Goal: Task Accomplishment & Management: Complete application form

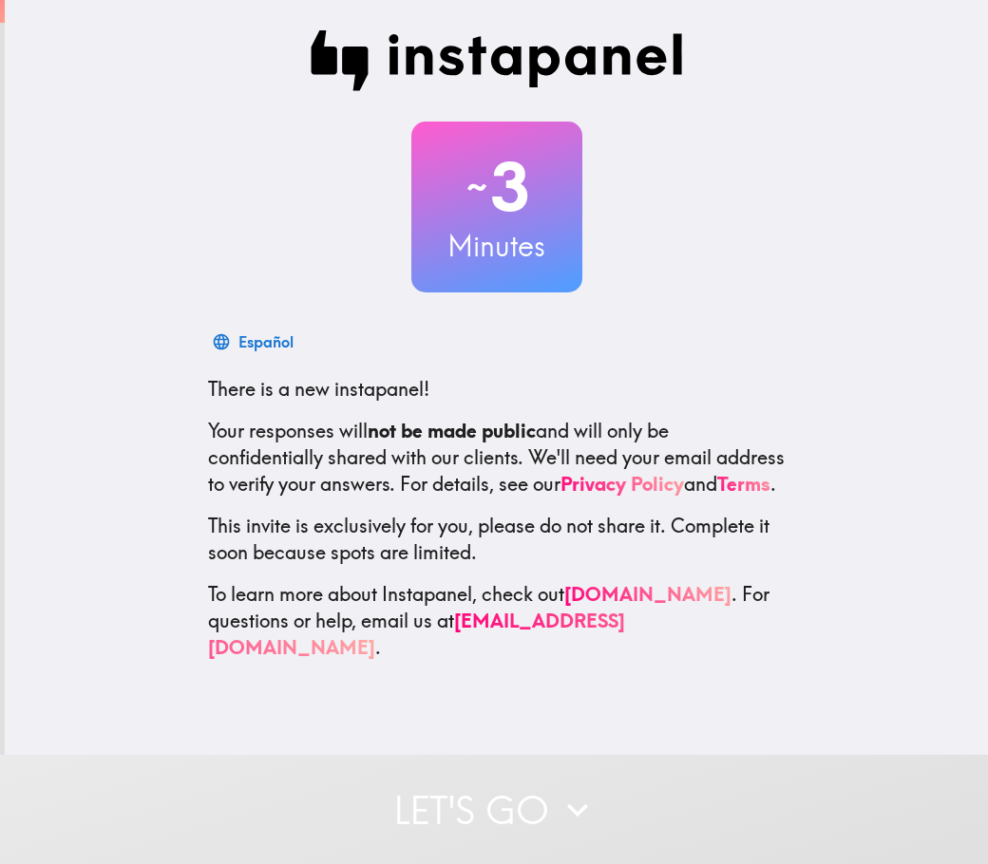
click at [519, 798] on button "Let's go" at bounding box center [494, 809] width 988 height 109
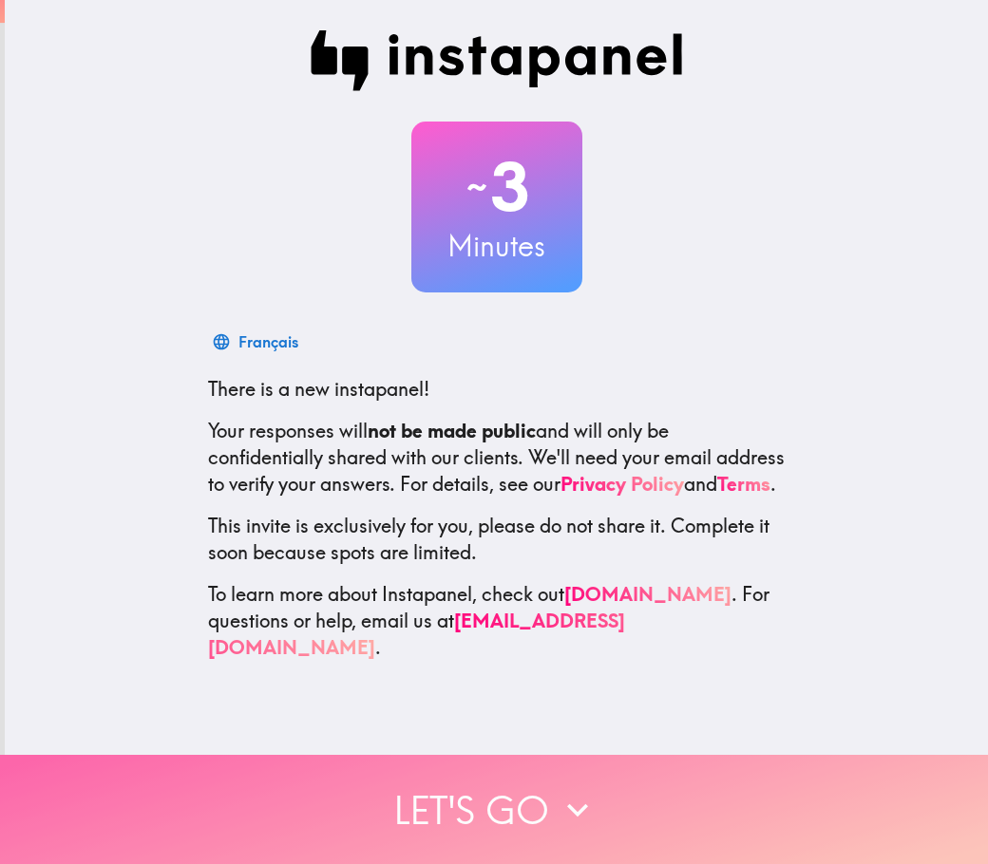
click at [571, 834] on button "Let's go" at bounding box center [494, 809] width 988 height 109
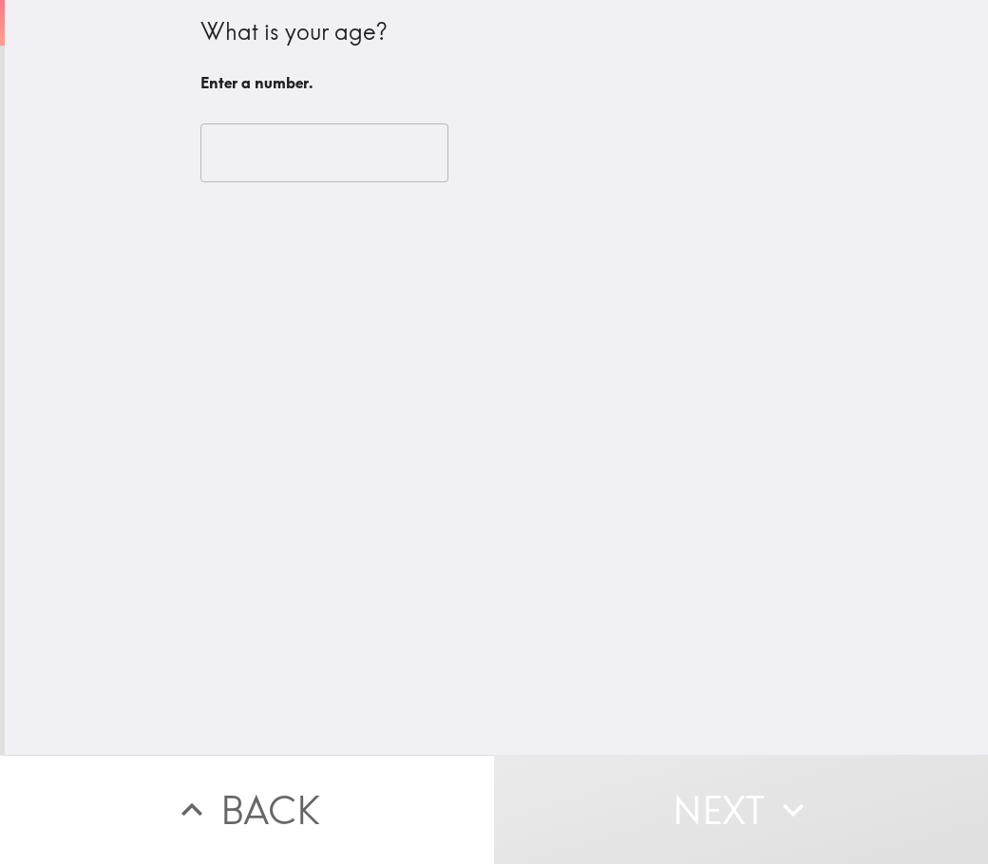
click at [318, 147] on input "number" at bounding box center [324, 152] width 248 height 59
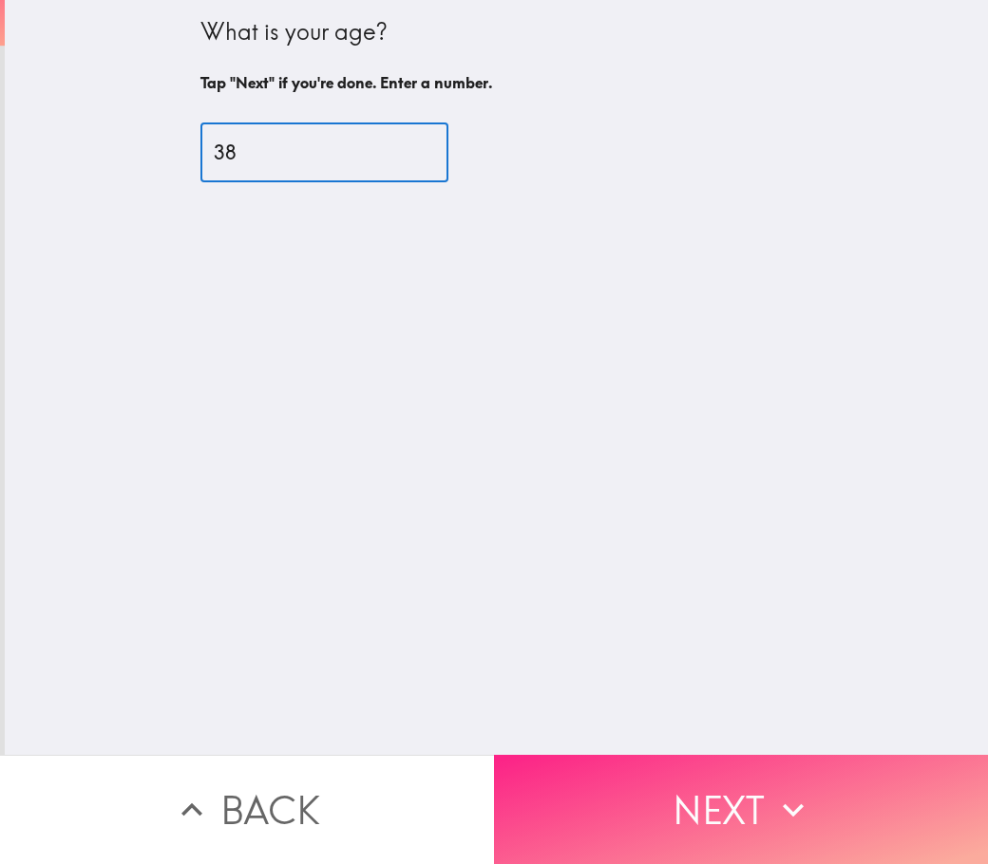
type input "38"
click at [616, 787] on button "Next" at bounding box center [741, 809] width 494 height 109
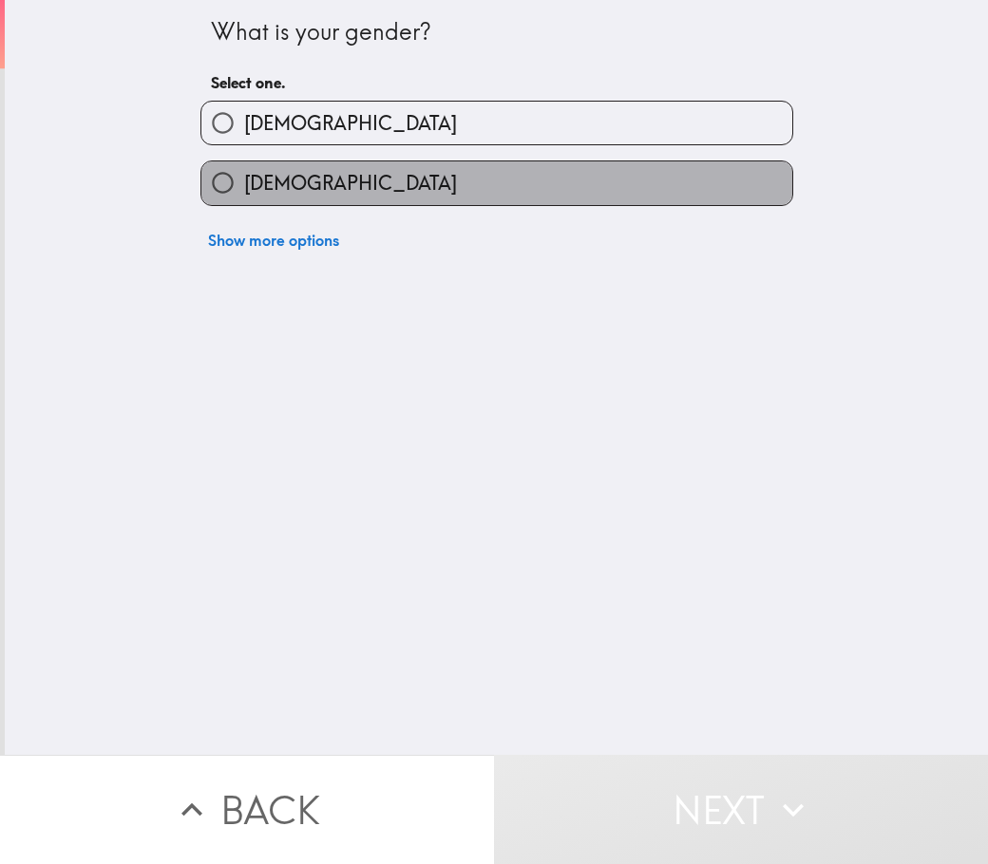
click at [387, 175] on label "[DEMOGRAPHIC_DATA]" at bounding box center [496, 182] width 591 height 43
click at [244, 175] on input "[DEMOGRAPHIC_DATA]" at bounding box center [222, 182] width 43 height 43
radio input "true"
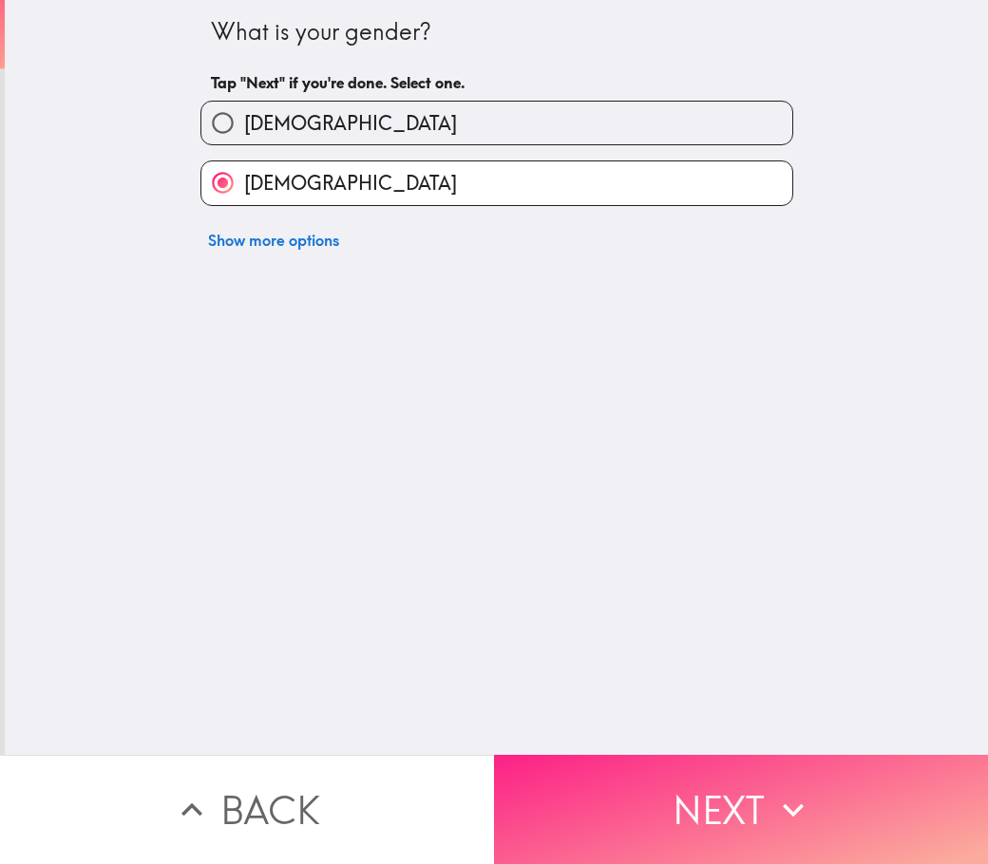
click at [646, 757] on button "Next" at bounding box center [741, 809] width 494 height 109
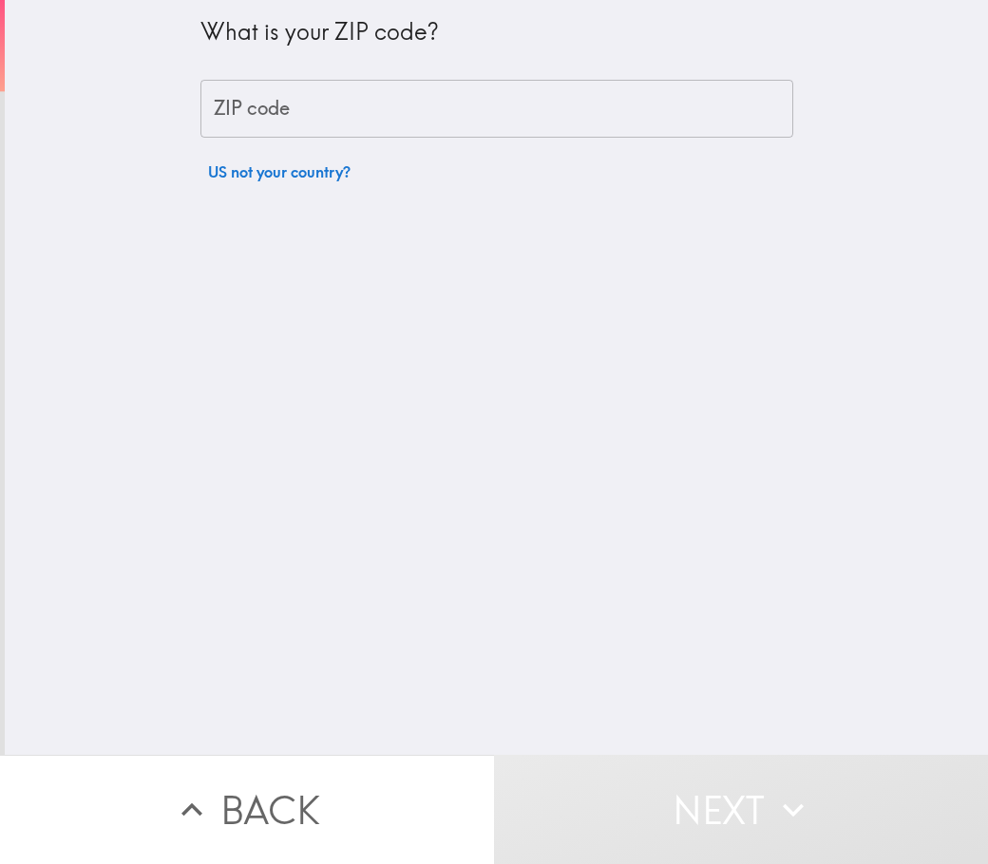
click at [306, 77] on div "What is your ZIP code? ZIP code ZIP code US not your country?" at bounding box center [496, 95] width 593 height 191
click at [306, 100] on input "ZIP code" at bounding box center [496, 109] width 593 height 59
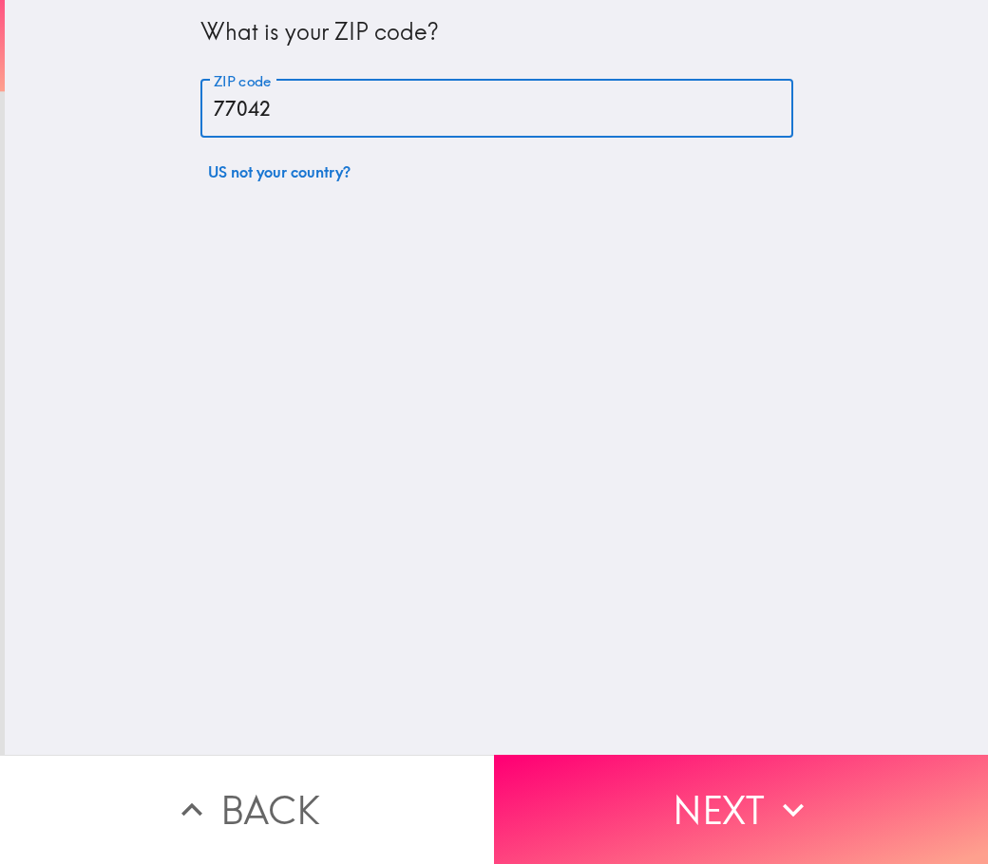
type input "77042"
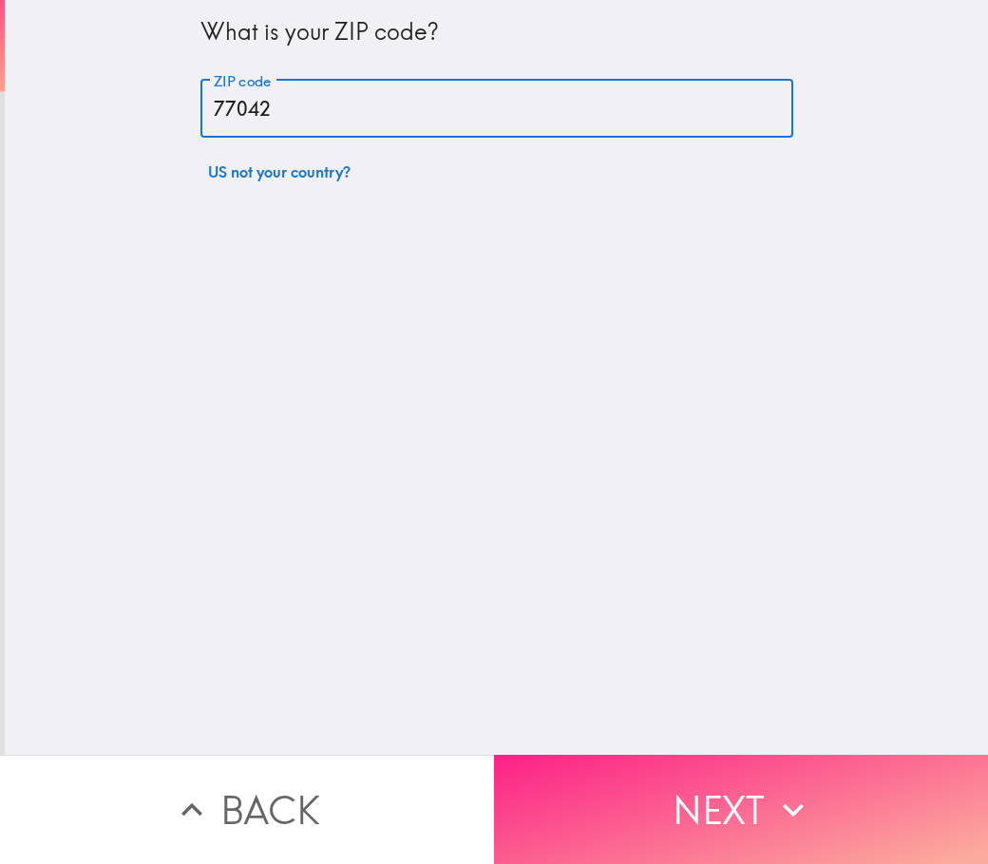
click at [666, 807] on button "Next" at bounding box center [741, 809] width 494 height 109
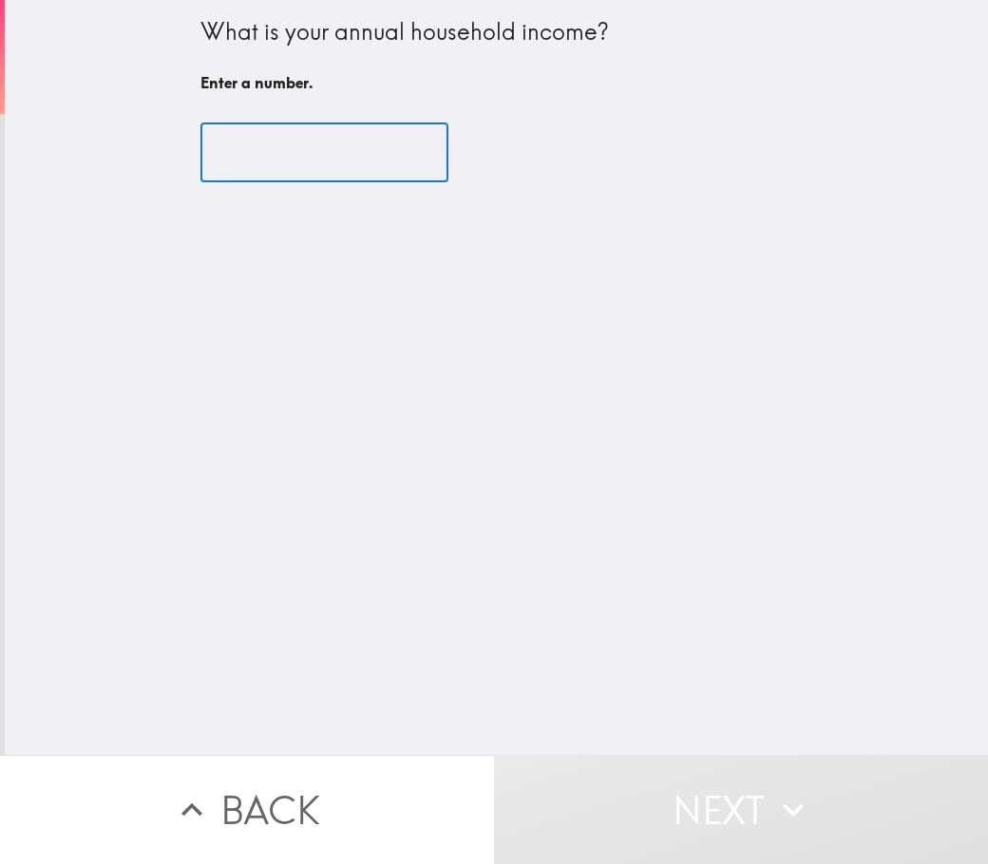
click at [318, 157] on input "number" at bounding box center [324, 152] width 248 height 59
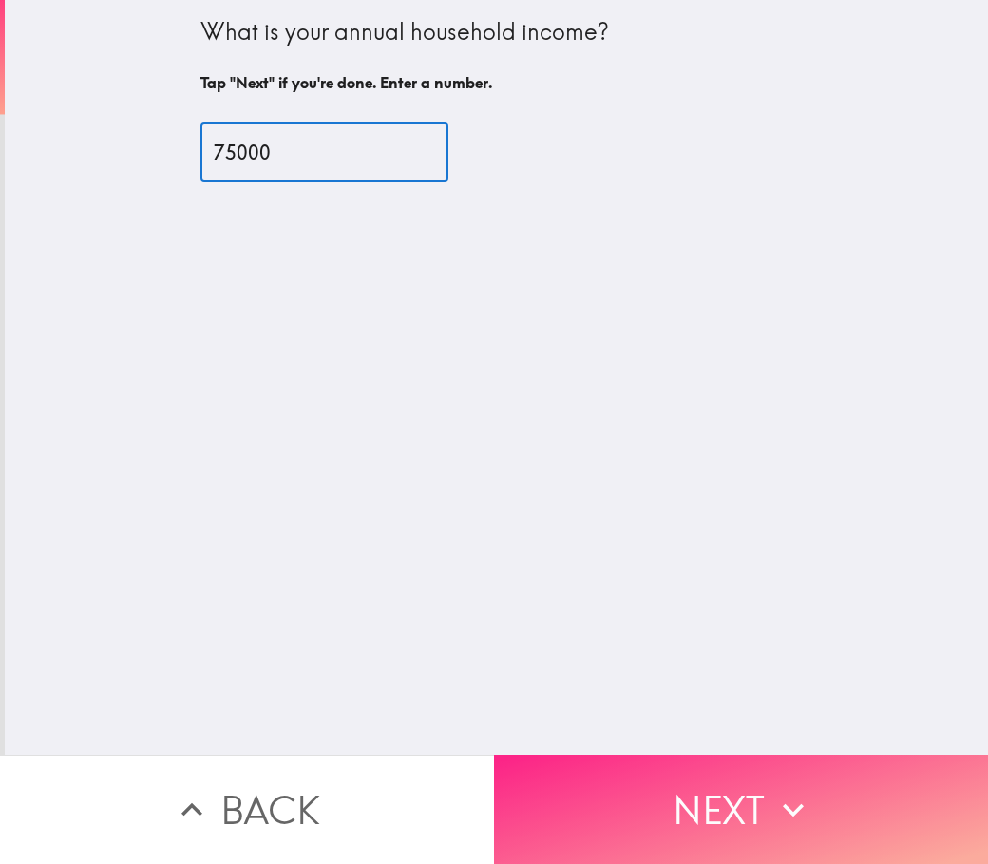
type input "75000"
click at [608, 796] on button "Next" at bounding box center [741, 809] width 494 height 109
